Goal: Transaction & Acquisition: Complete application form

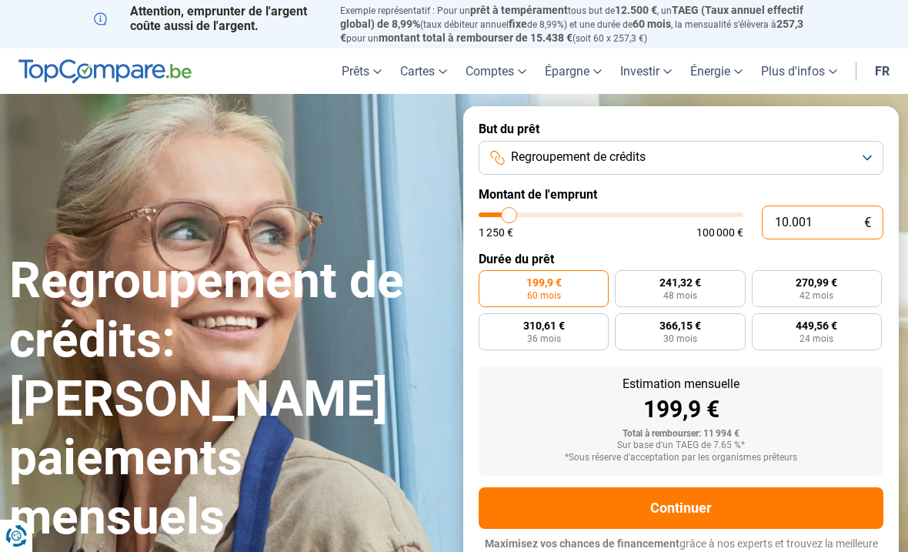
click at [843, 223] on input "10.001" at bounding box center [823, 223] width 122 height 34
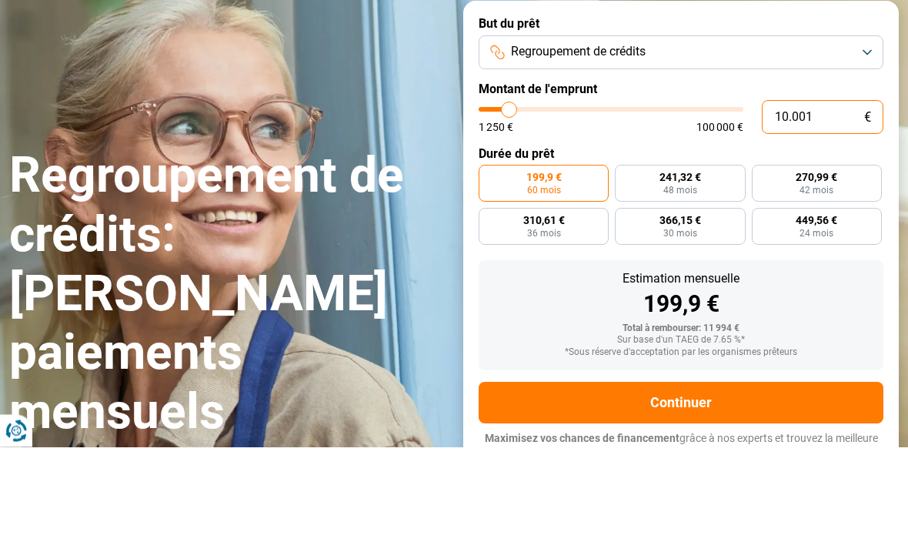
type input "100.015"
type input "100000"
type input "10.001"
type input "10000"
type input "1.000"
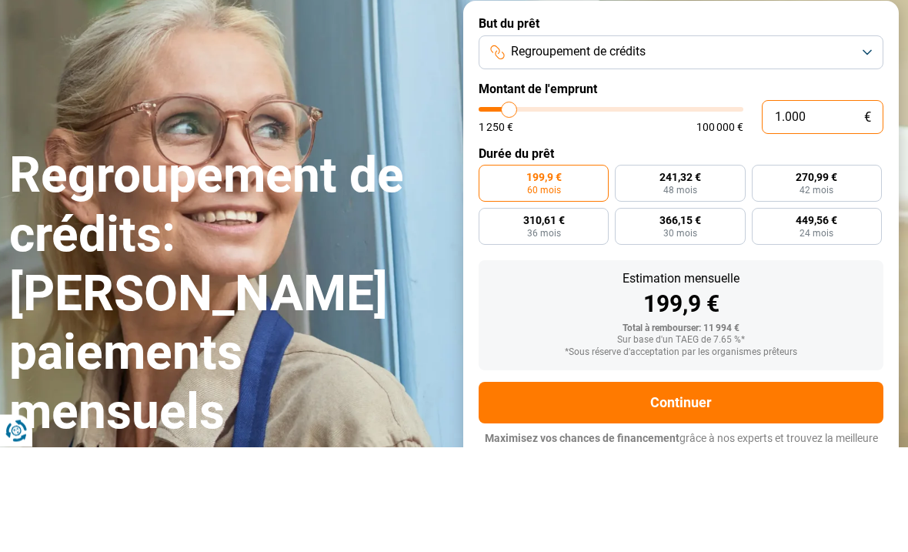
type input "1250"
type input "100"
type input "1250"
type input "10"
type input "1250"
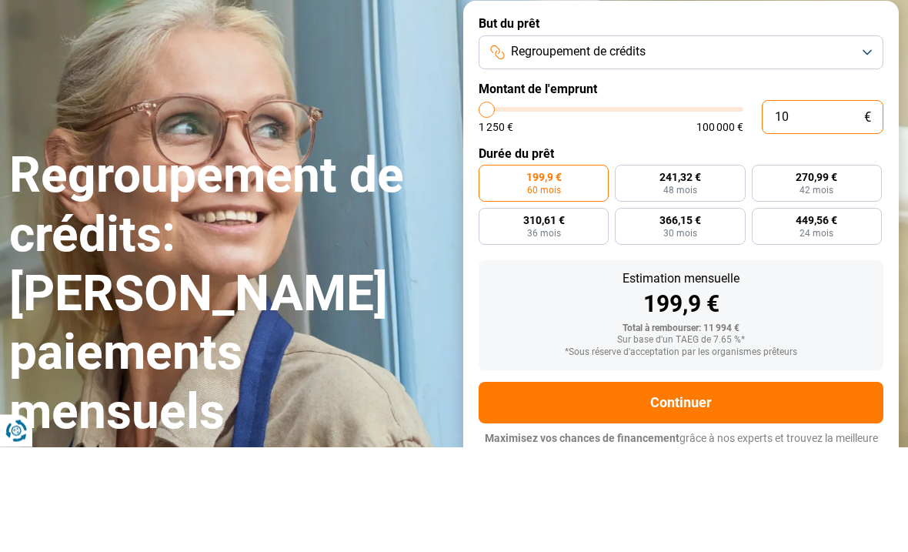
type input "1"
type input "1250"
type input "0"
type input "1250"
type input "5"
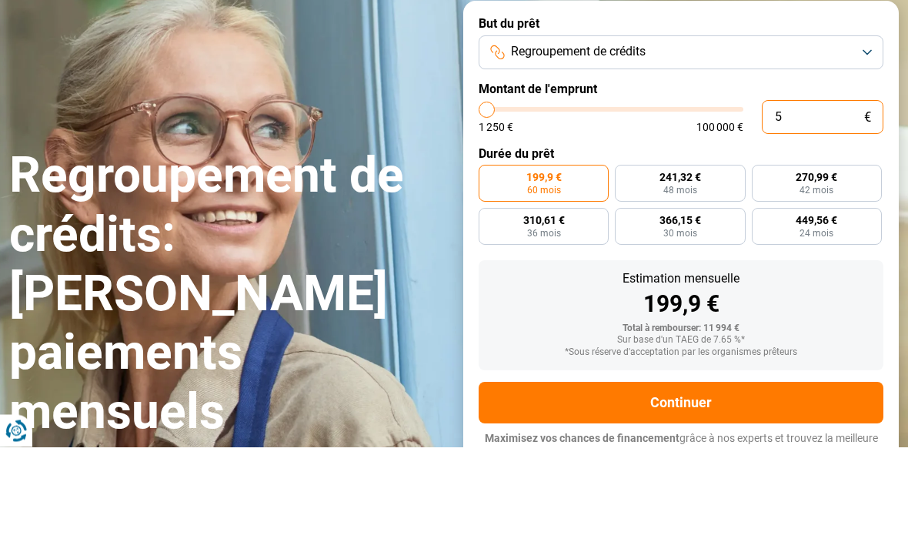
type input "1250"
type input "50"
type input "1250"
type input "500"
type input "1250"
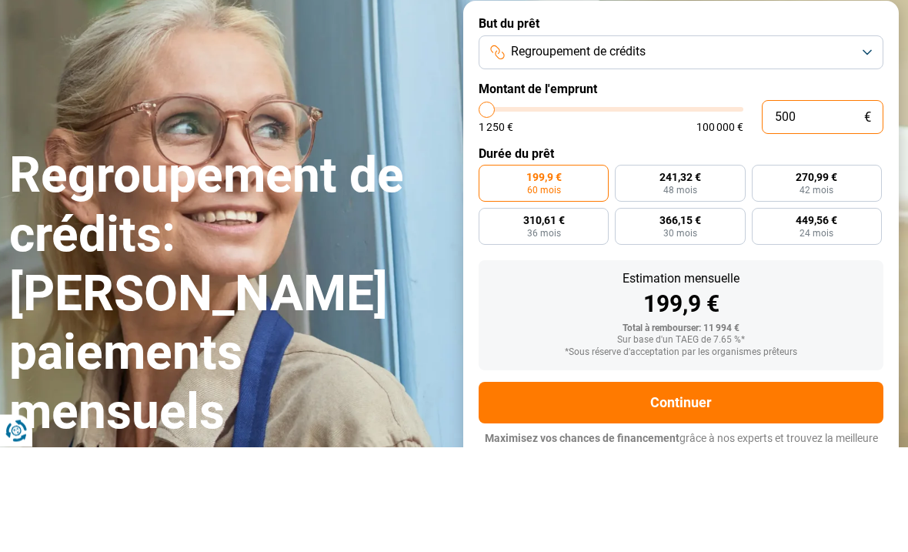
type input "5.000"
type input "5000"
type input "50.000"
type input "50000"
type input "500.000"
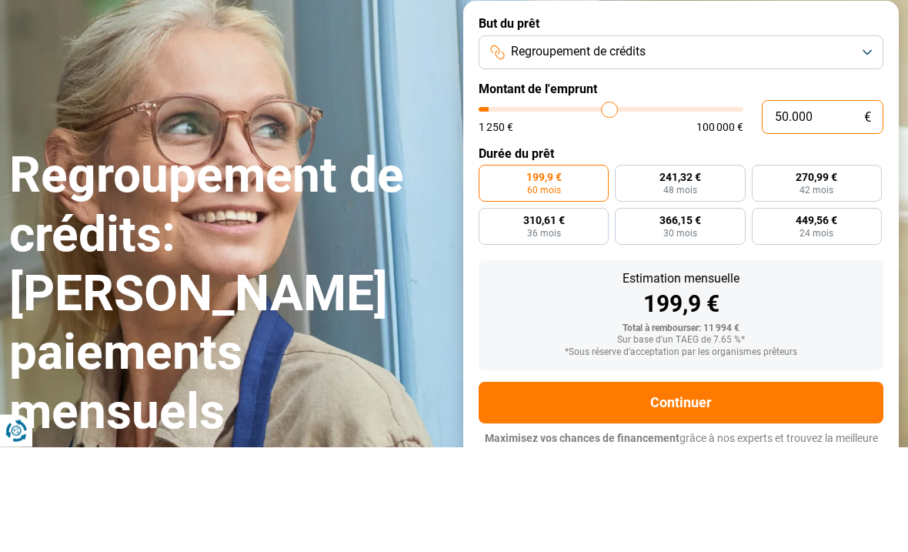
type input "100000"
type input "50.000"
type input "50000"
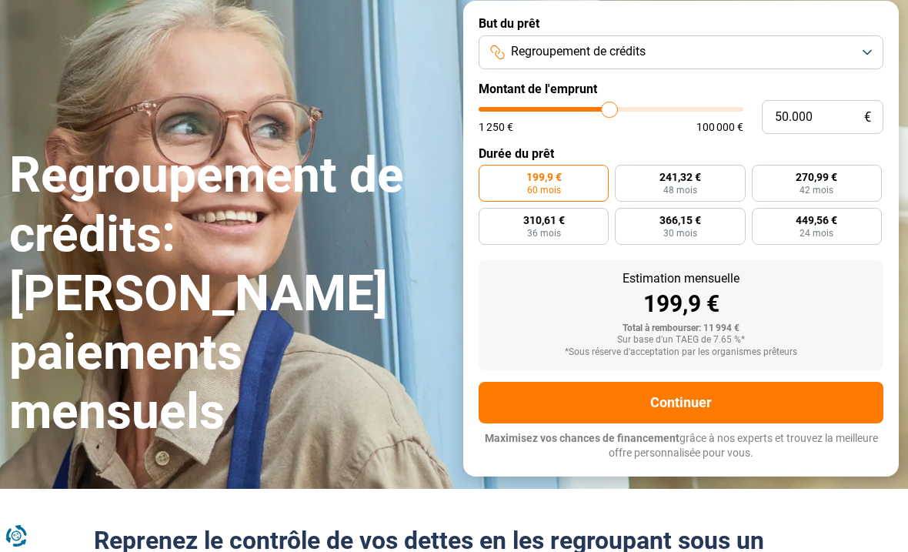
radio input "false"
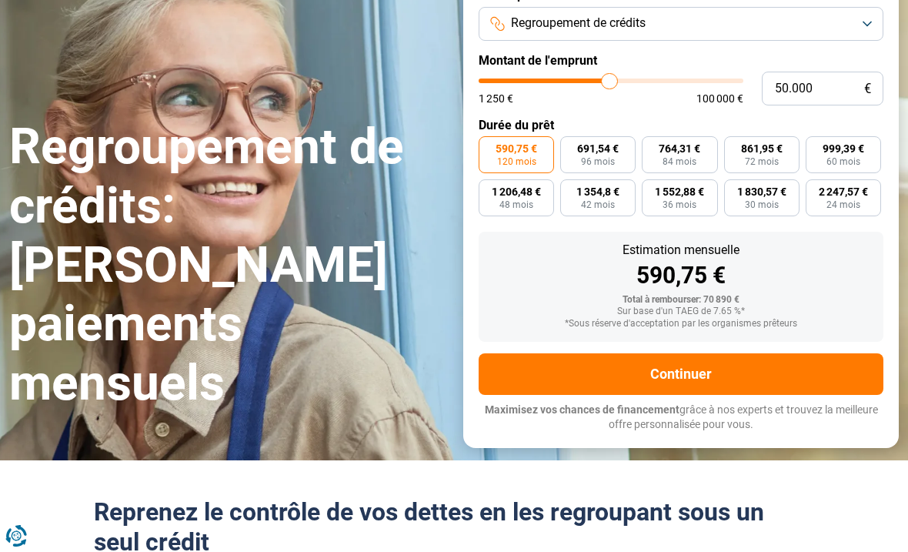
scroll to position [136, 0]
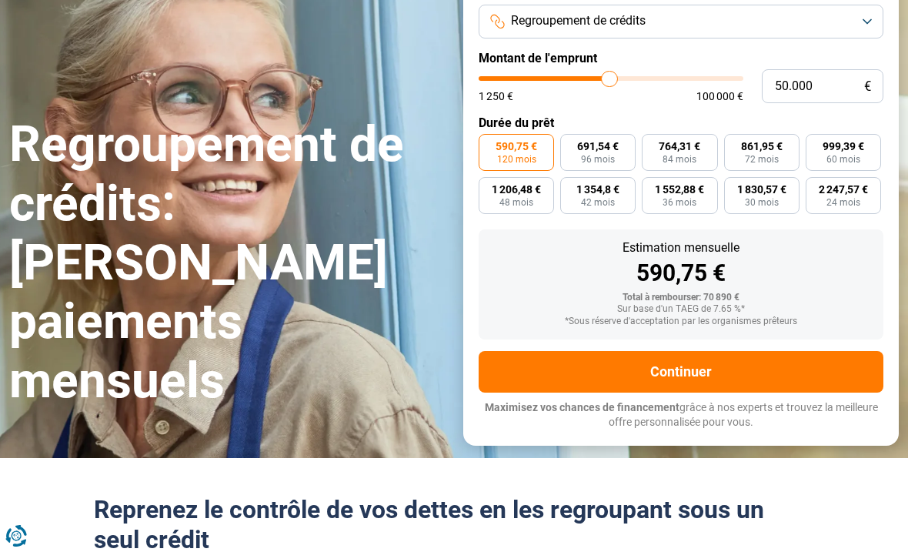
click at [762, 366] on button "Continuer" at bounding box center [681, 372] width 405 height 42
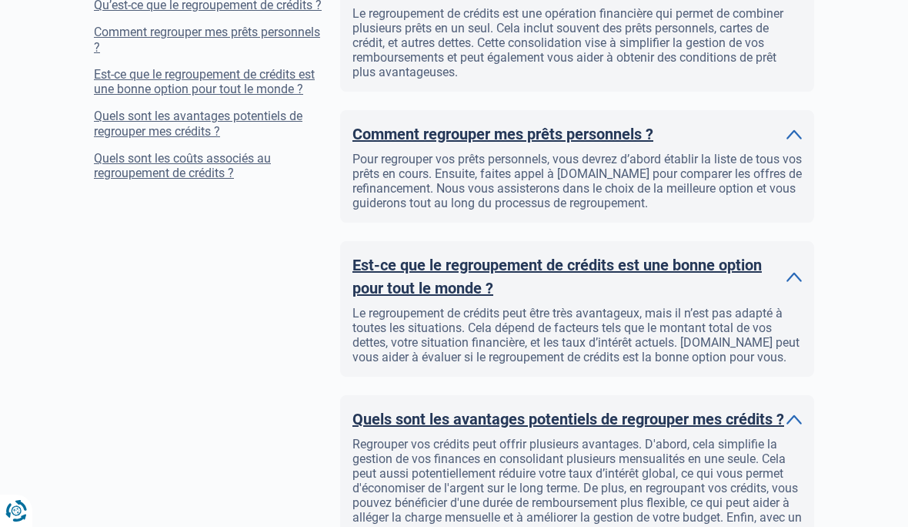
scroll to position [1439, 0]
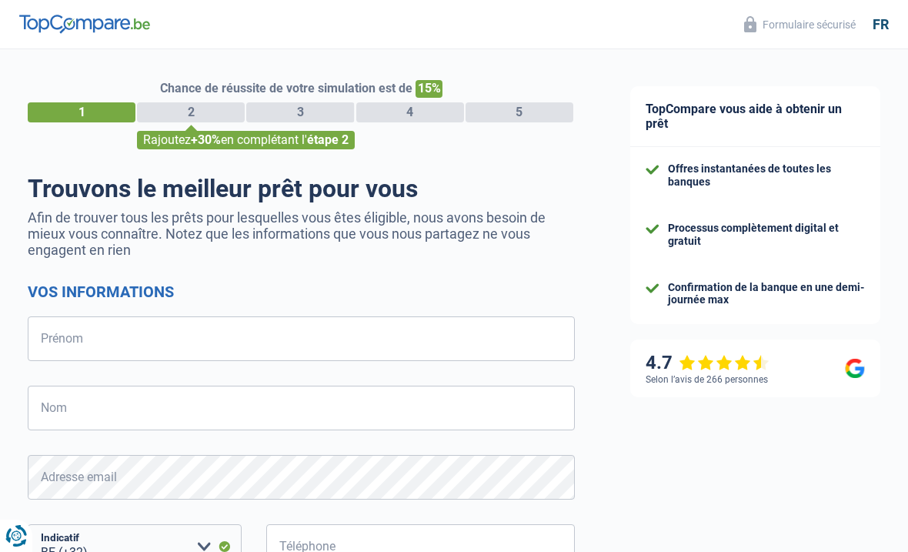
select select "32"
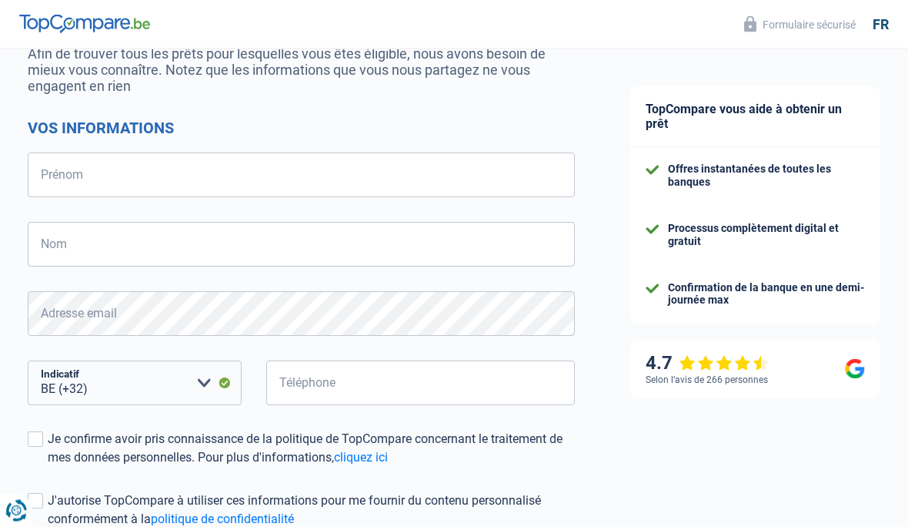
scroll to position [147, 0]
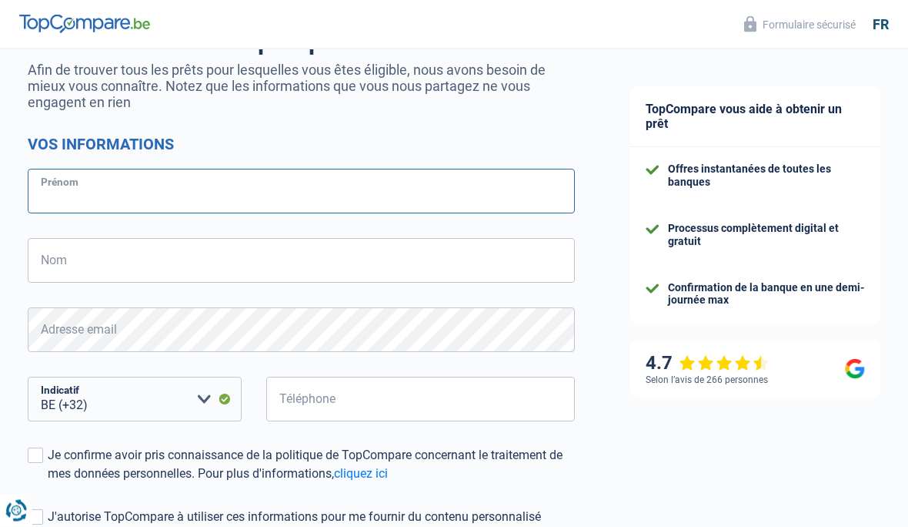
click at [430, 200] on input "Prénom" at bounding box center [301, 191] width 547 height 45
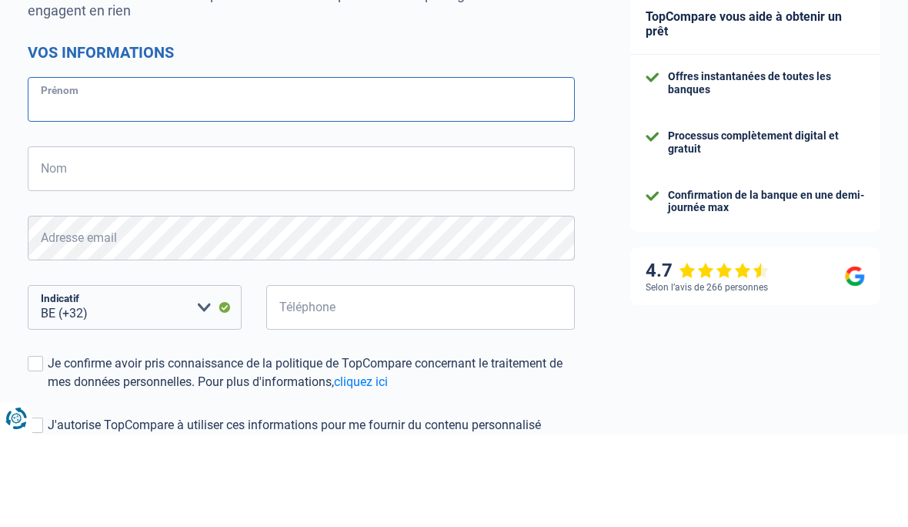
type input "Sandrine"
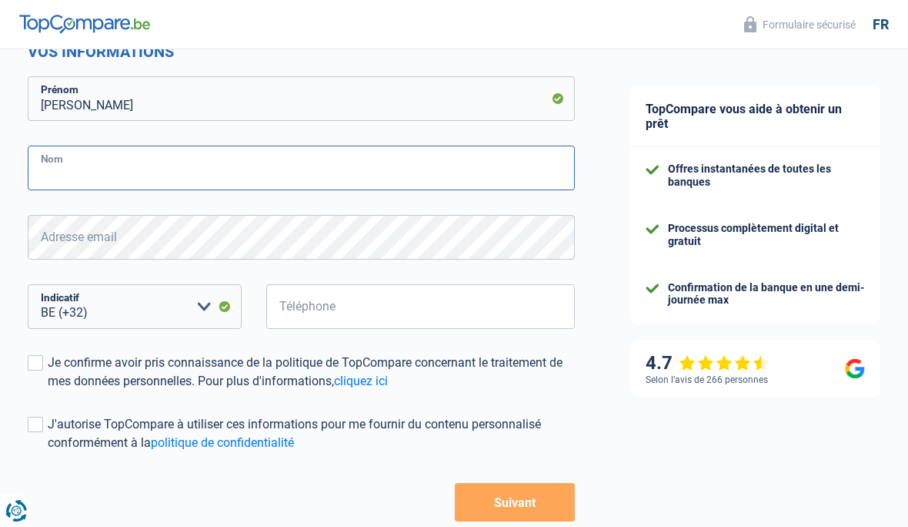
click at [69, 172] on input "Nom" at bounding box center [301, 167] width 547 height 45
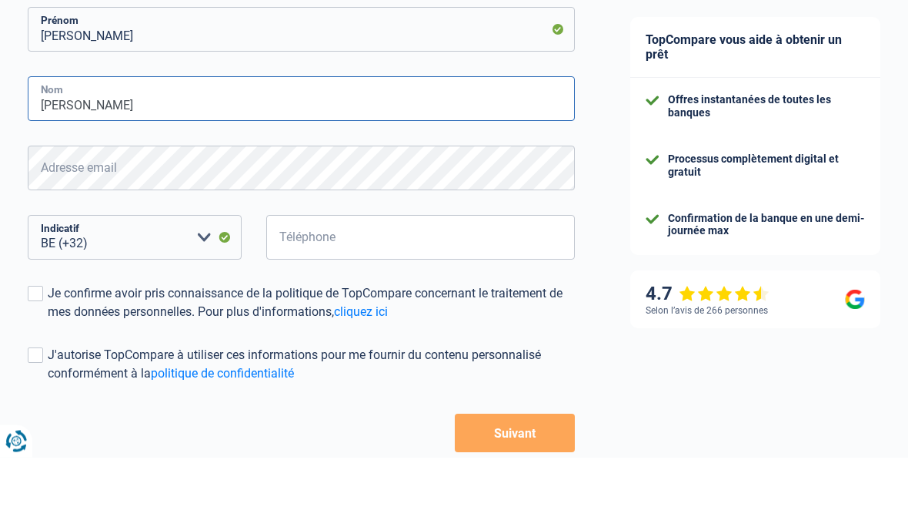
type input "Dubois"
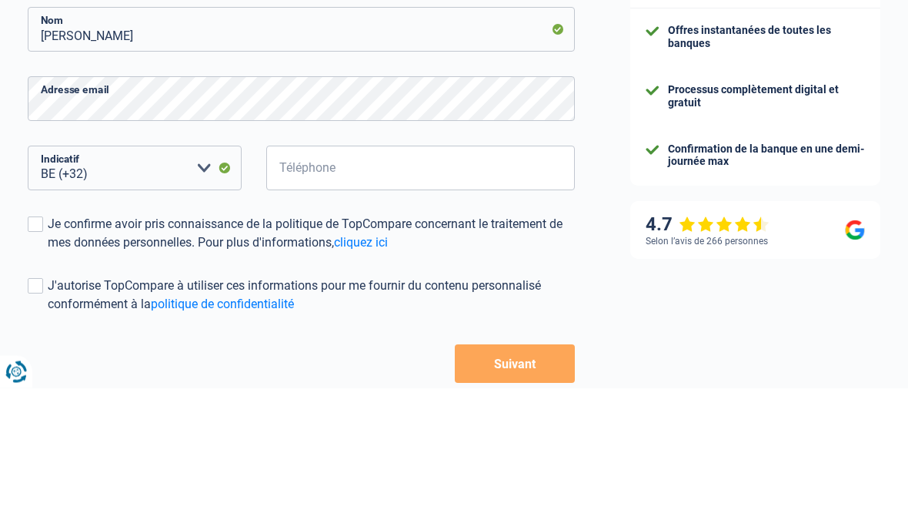
scroll to position [333, 0]
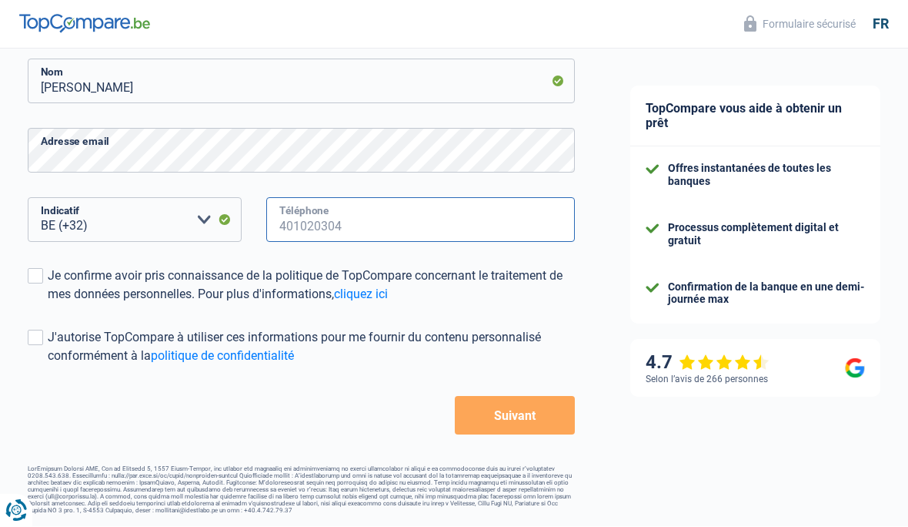
click at [369, 219] on input "Téléphone" at bounding box center [420, 220] width 309 height 45
click at [42, 269] on span at bounding box center [35, 276] width 15 height 15
click at [48, 304] on input "Je confirme avoir pris connaissance de la politique de TopCompare concernant le…" at bounding box center [48, 304] width 0 height 0
click at [537, 412] on button "Suivant" at bounding box center [515, 415] width 120 height 38
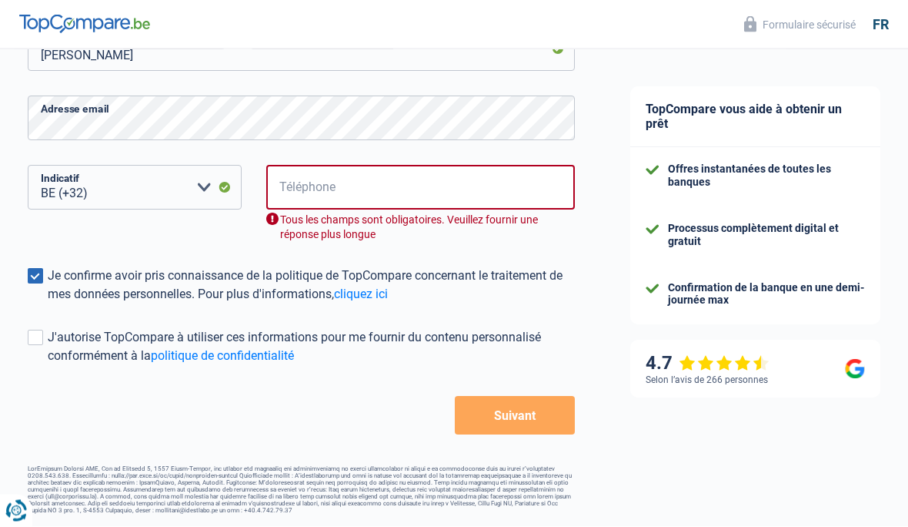
scroll to position [366, 0]
click at [503, 186] on input "Téléphone" at bounding box center [420, 188] width 309 height 45
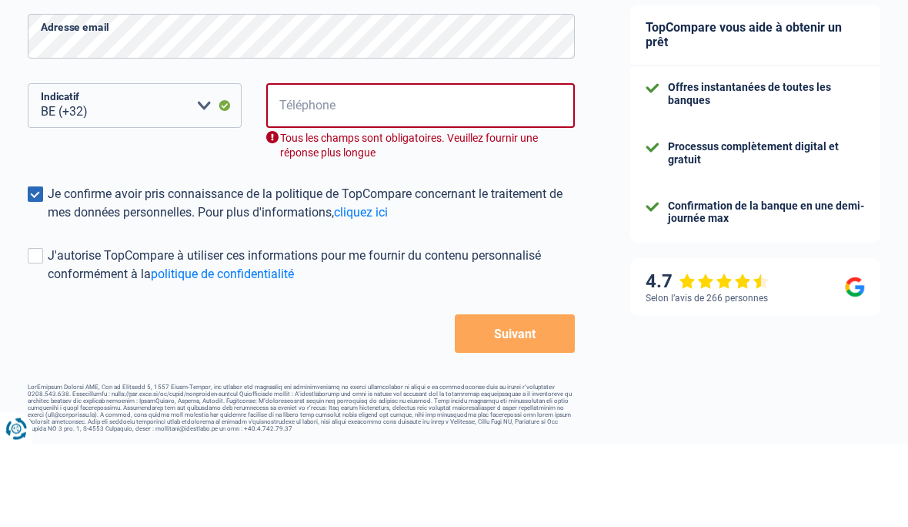
click at [654, 162] on ul "Offres instantanées de toutes les banques Processus complètement digital et gra…" at bounding box center [755, 235] width 219 height 146
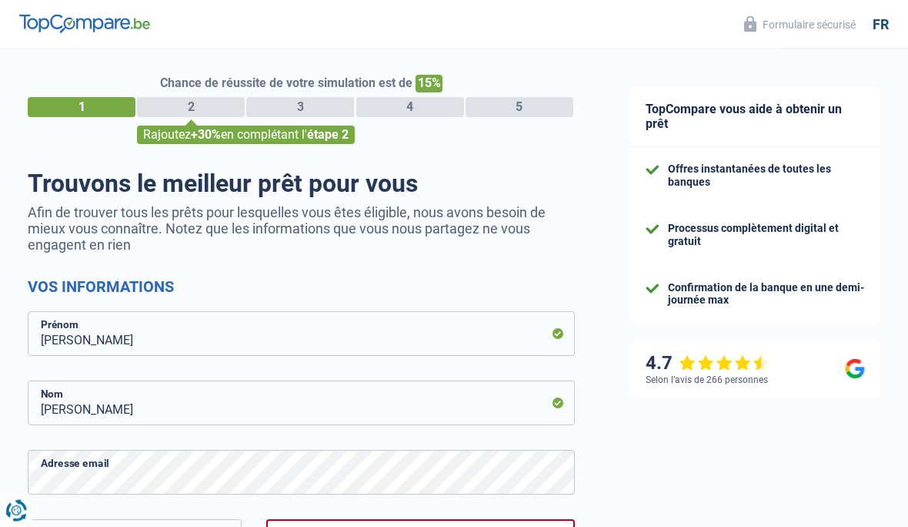
scroll to position [0, 0]
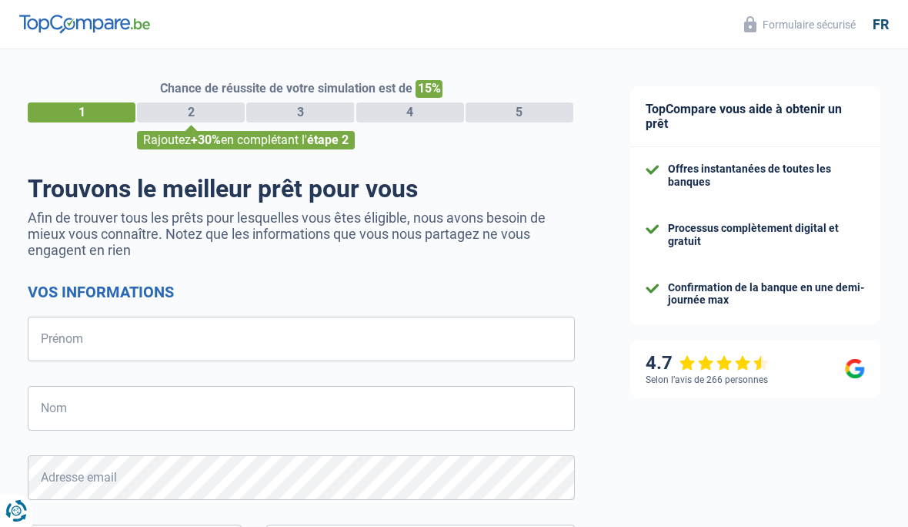
select select "32"
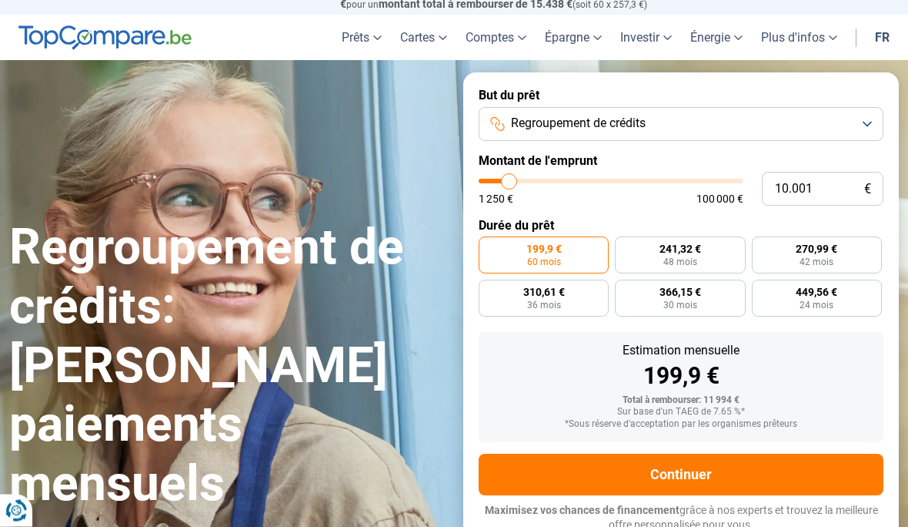
scroll to position [32, 0]
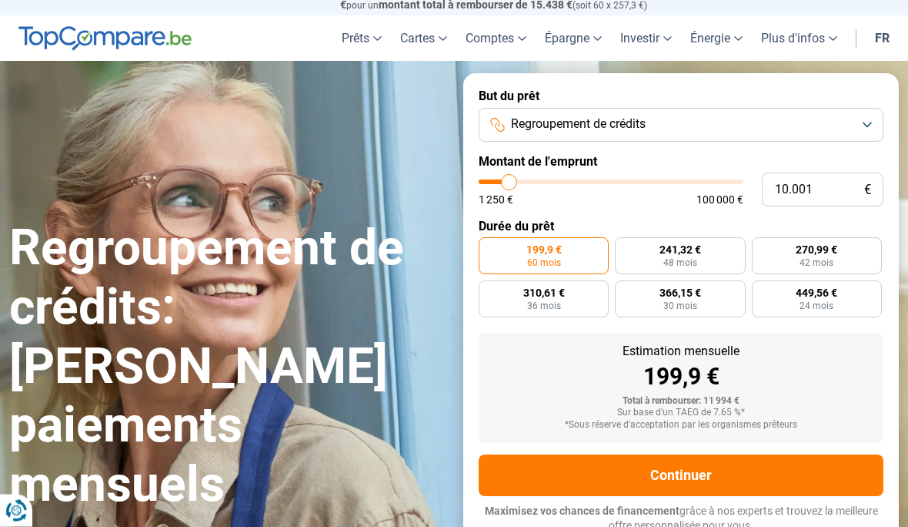
click at [857, 116] on button "Regroupement de crédits" at bounding box center [681, 126] width 405 height 34
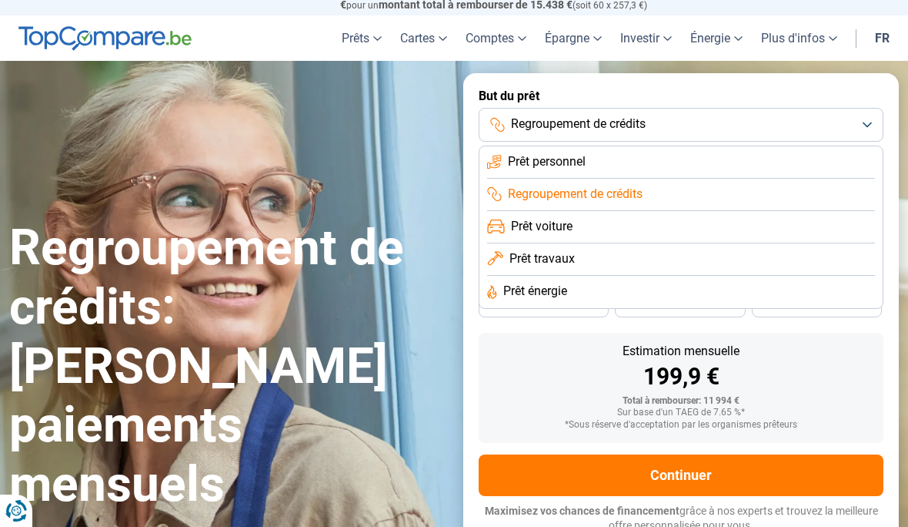
click at [820, 196] on li "Regroupement de crédits" at bounding box center [681, 195] width 388 height 32
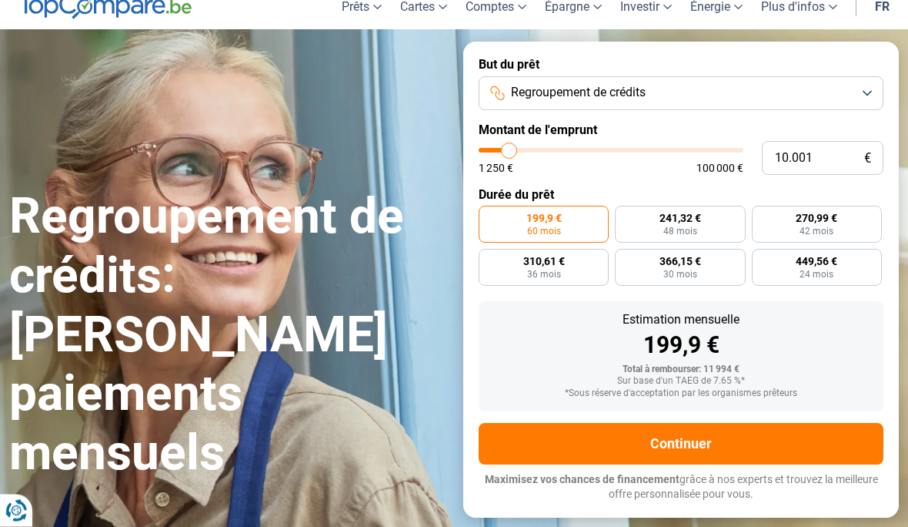
scroll to position [0, 0]
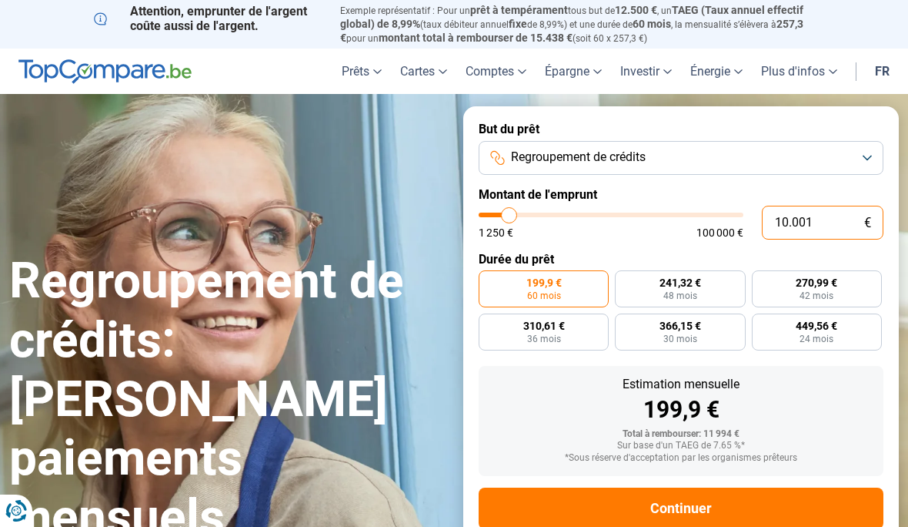
click at [820, 230] on input "10.001" at bounding box center [823, 223] width 122 height 34
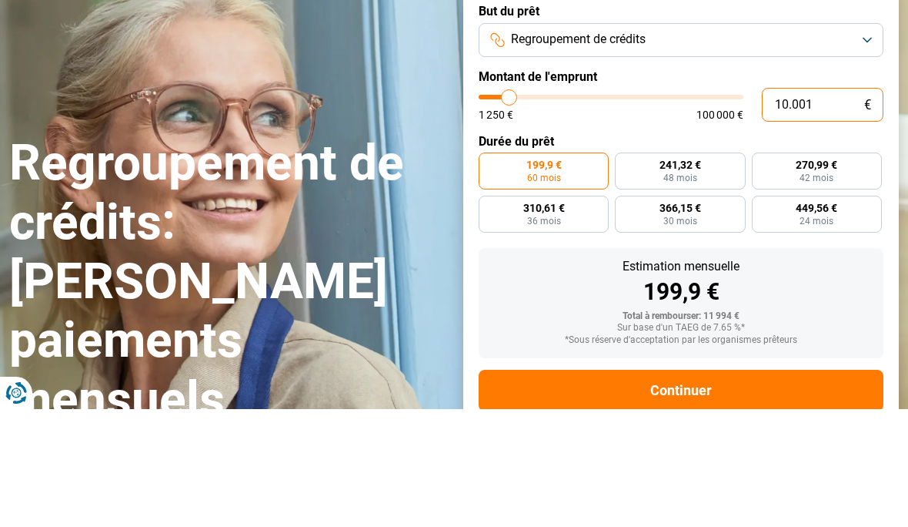
type input "1.000"
type input "1250"
type input "100"
type input "1250"
type input "10"
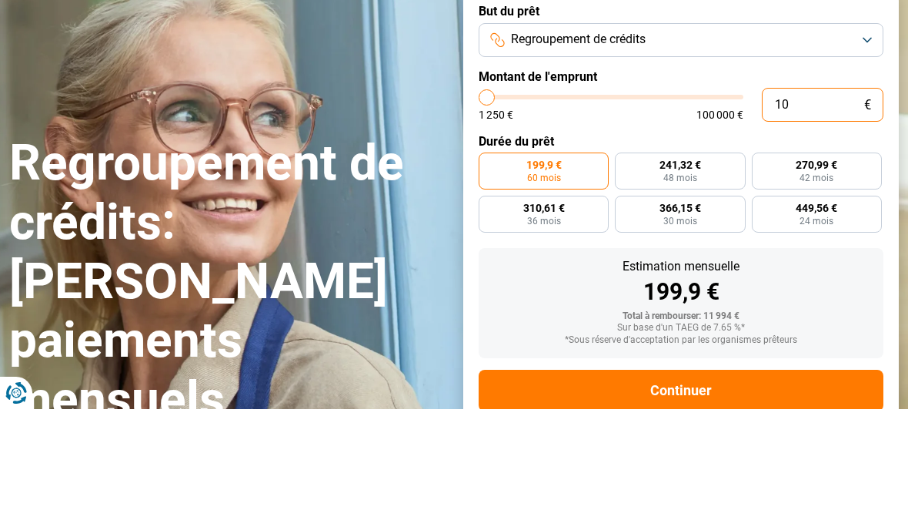
type input "1250"
type input "1"
type input "1250"
type input "0"
type input "1250"
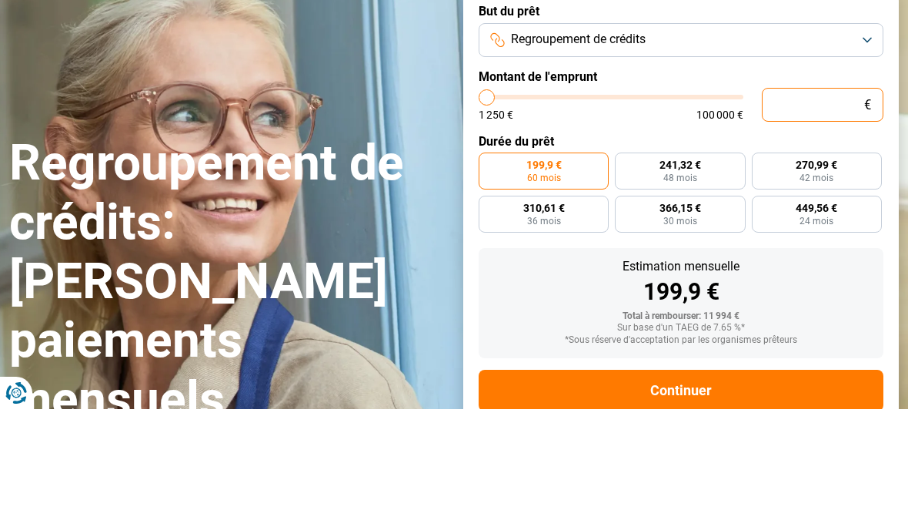
type input "1.250"
type input "1250"
radio input "true"
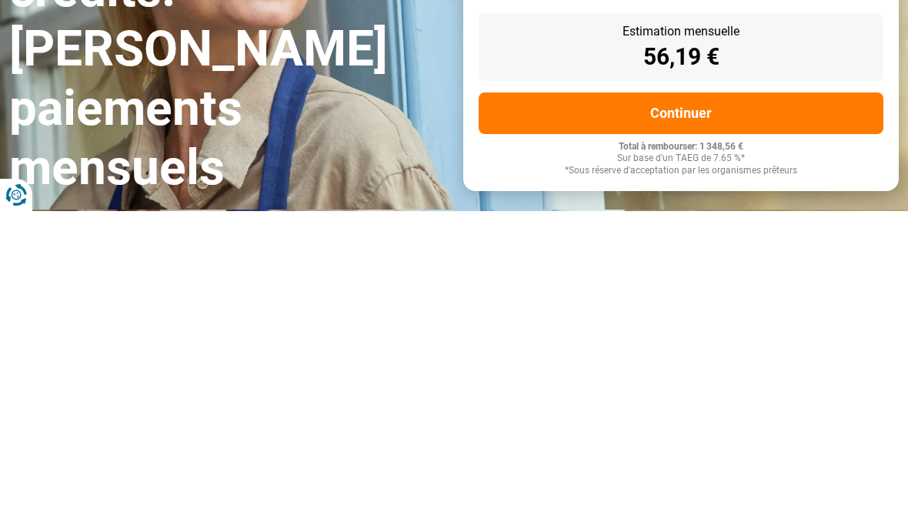
type input "1250"
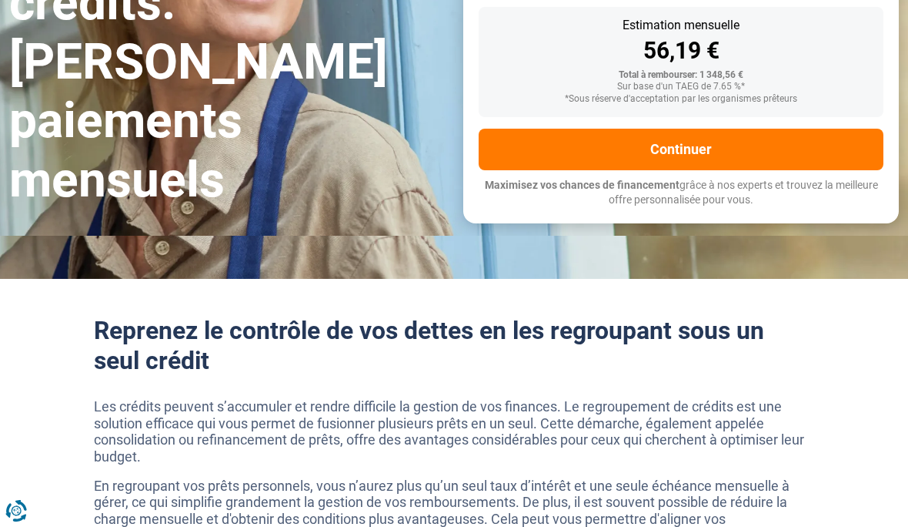
scroll to position [117, 0]
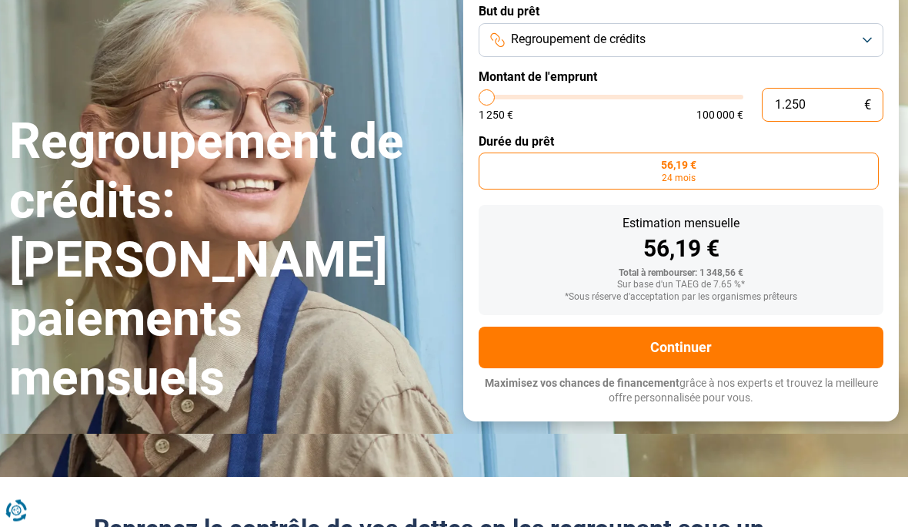
click at [825, 95] on input "1.250" at bounding box center [823, 106] width 122 height 34
type input "125"
type input "1250"
type input "12"
type input "1250"
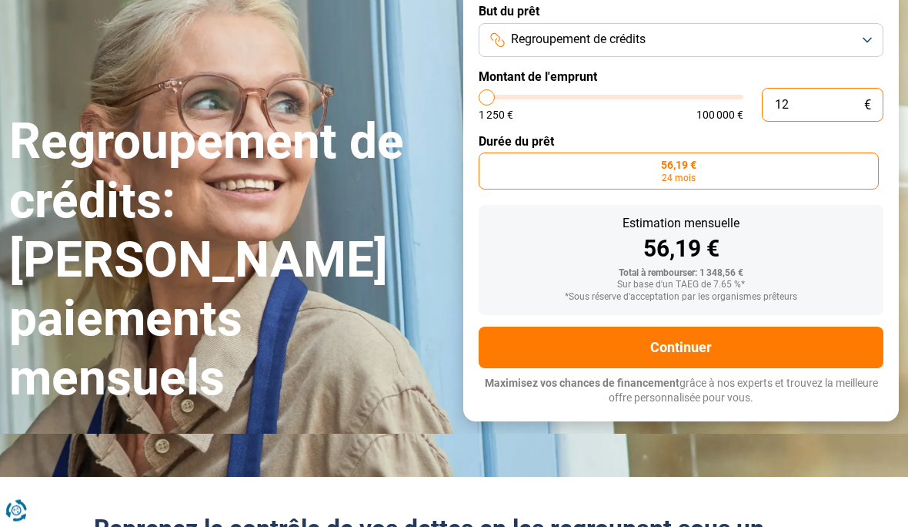
type input "1"
type input "1250"
type input "0"
type input "1250"
type input "5"
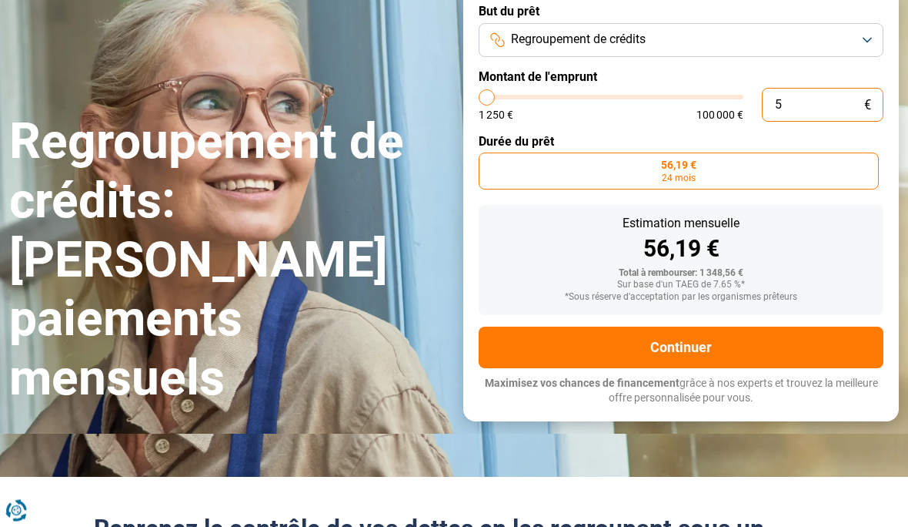
type input "1250"
type input "0"
type input "1250"
type input "4"
type input "1250"
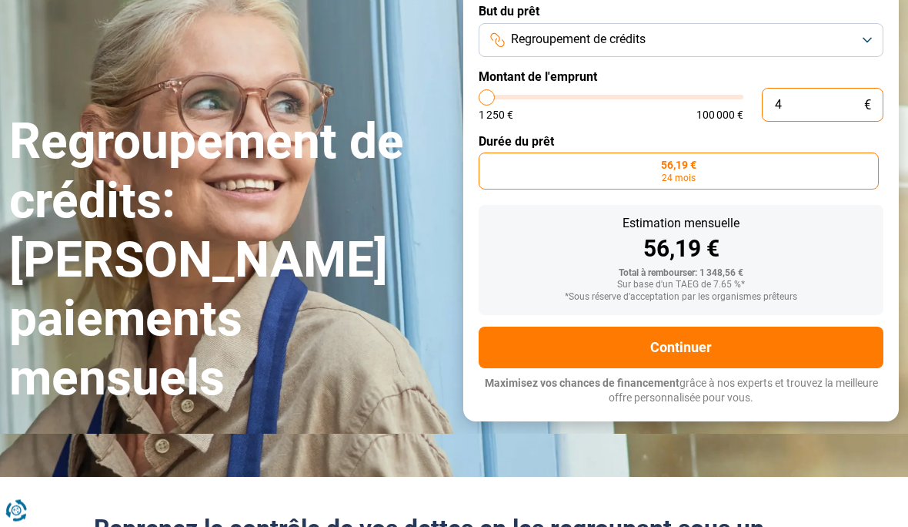
type input "49"
type input "1250"
type input "490"
type input "1250"
type input "4.900"
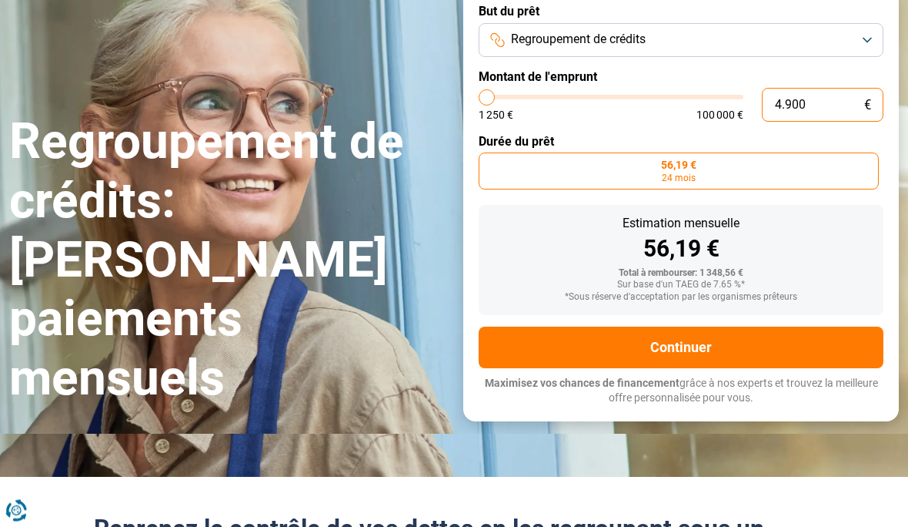
type input "5000"
type input "49.000"
type input "49000"
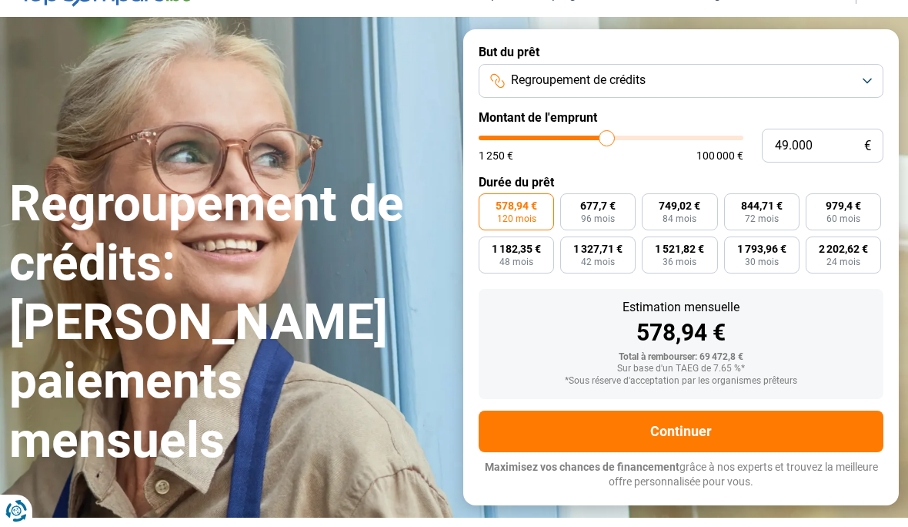
scroll to position [33, 0]
